Goal: Task Accomplishment & Management: Manage account settings

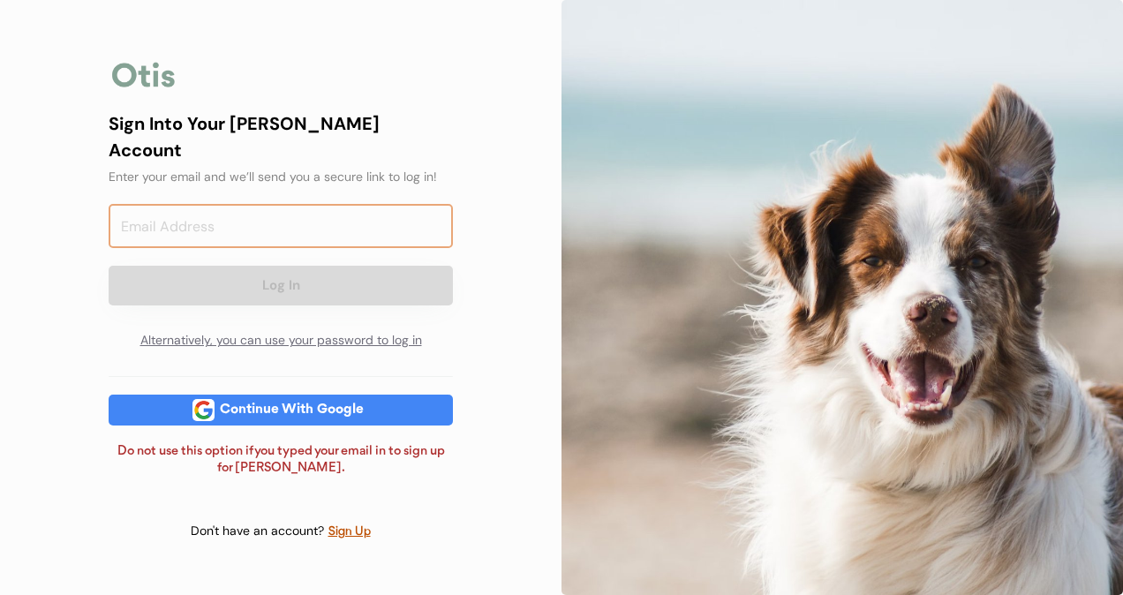
click at [314, 211] on input "email" at bounding box center [281, 226] width 344 height 44
type input "scott123@protonmail.com"
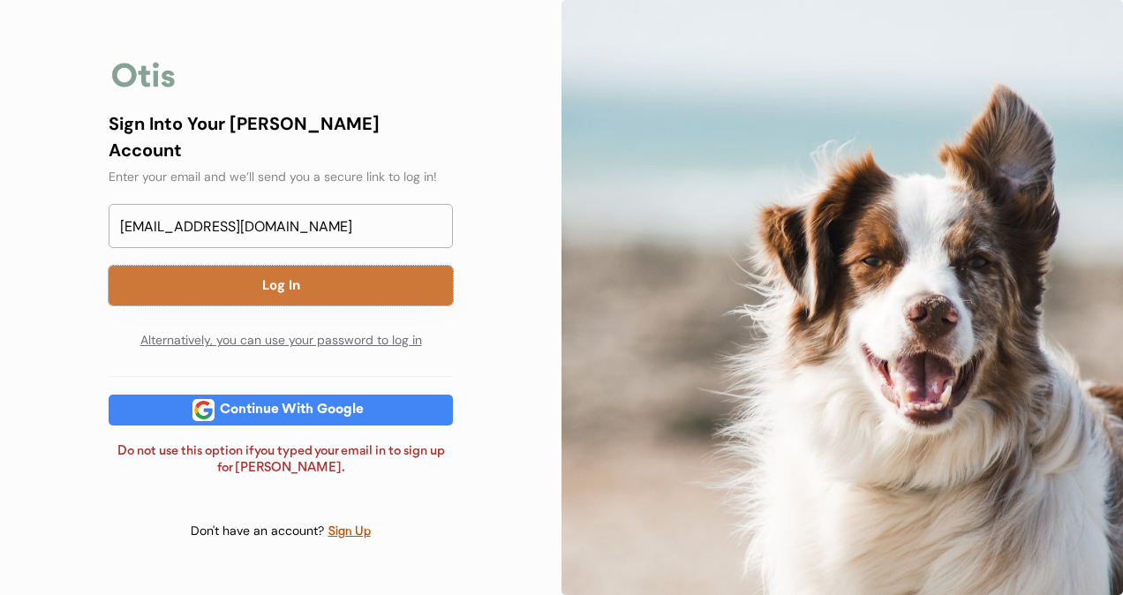
click at [299, 274] on button "Log In" at bounding box center [281, 286] width 344 height 40
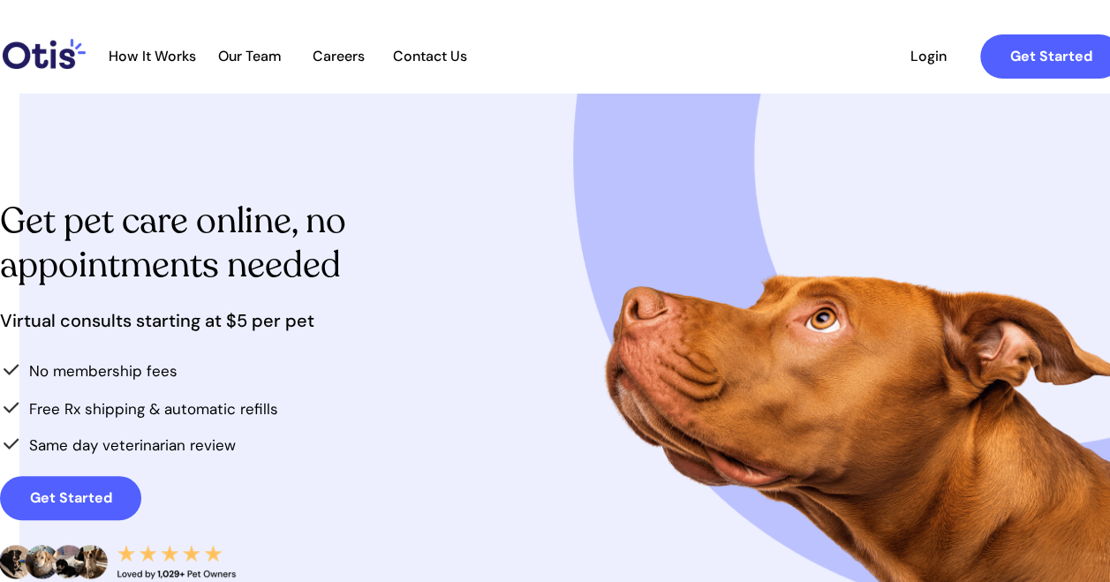
click at [927, 60] on span "Login" at bounding box center [927, 56] width 81 height 17
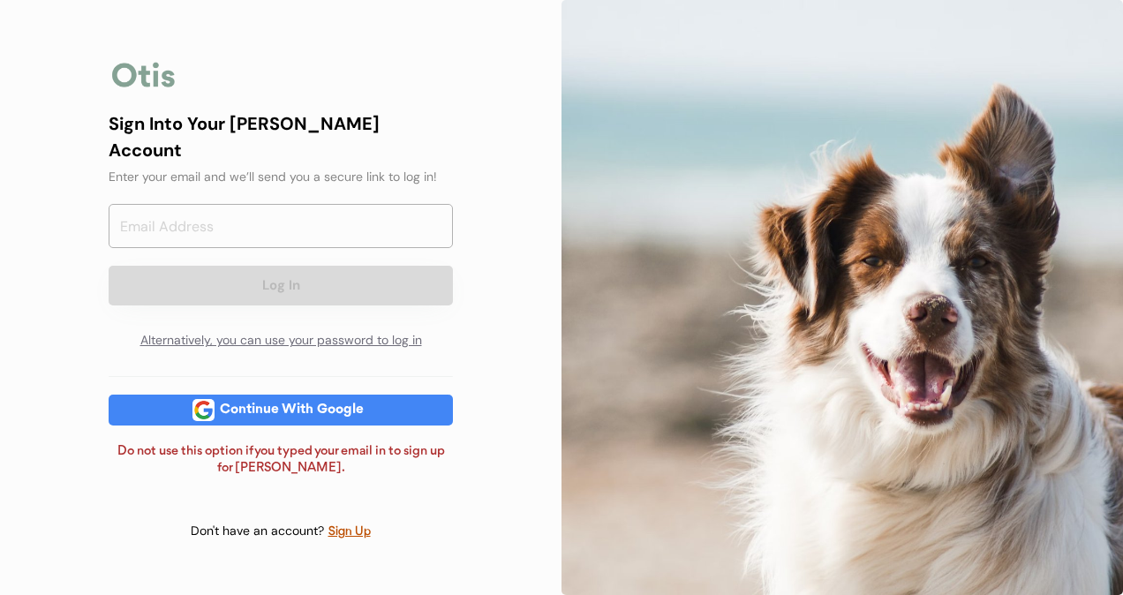
click at [411, 215] on input "email" at bounding box center [281, 226] width 344 height 44
type input "[EMAIL_ADDRESS][DOMAIN_NAME]"
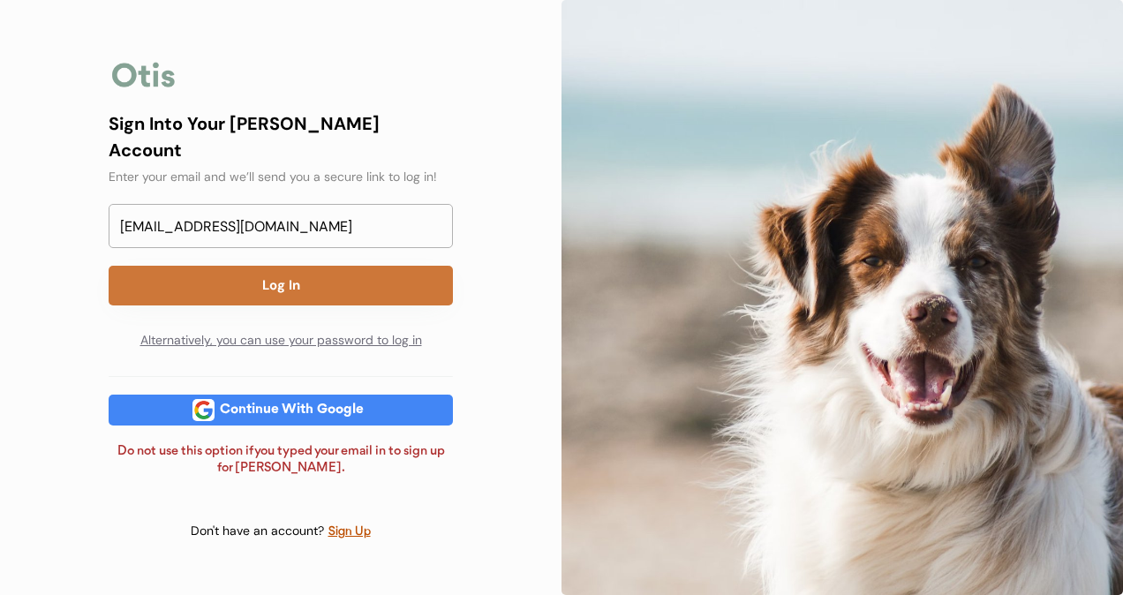
click at [244, 275] on button "Log In" at bounding box center [281, 286] width 344 height 40
